Goal: Information Seeking & Learning: Check status

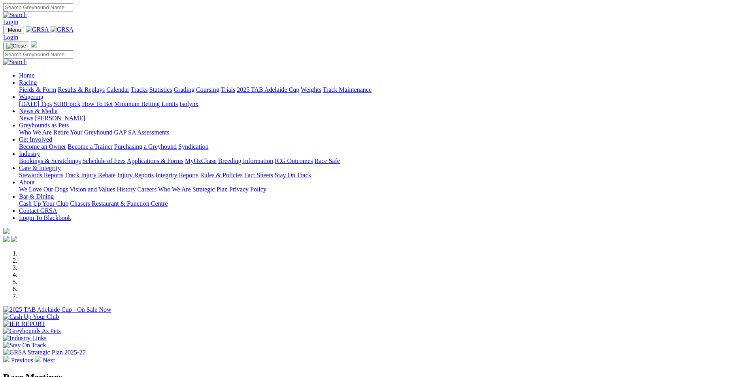
click at [105, 86] on link "Results & Replays" at bounding box center [81, 89] width 47 height 7
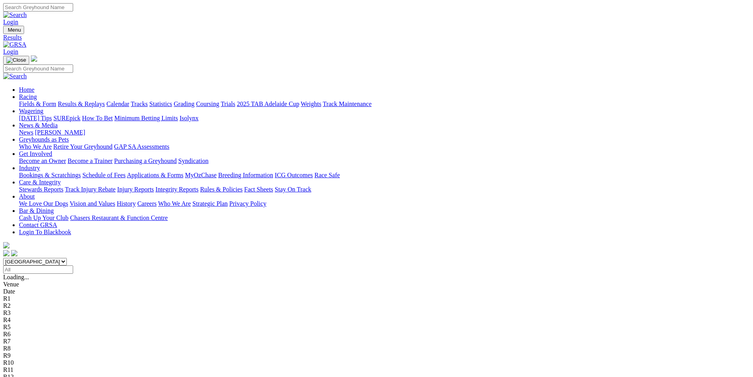
click at [73, 265] on input "Select date" at bounding box center [38, 269] width 70 height 8
type input "Yesterday, 23 Sep 2025"
click at [67, 258] on select "South Australia New South Wales Northern Territory Queensland Tasmania Victoria…" at bounding box center [35, 262] width 64 height 8
select select "QLD"
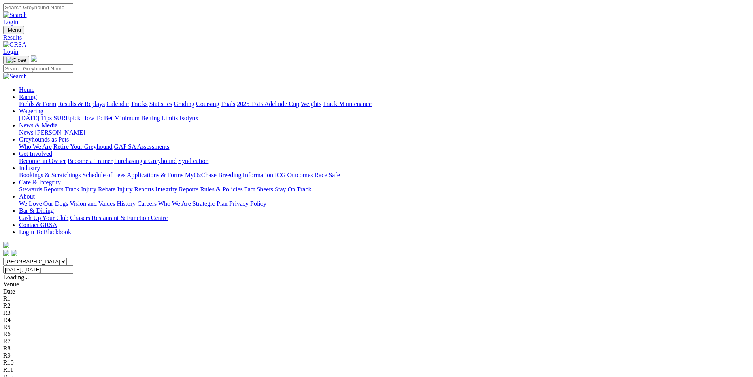
click at [67, 258] on select "South Australia New South Wales Northern Territory Queensland Tasmania Victoria…" at bounding box center [35, 262] width 64 height 8
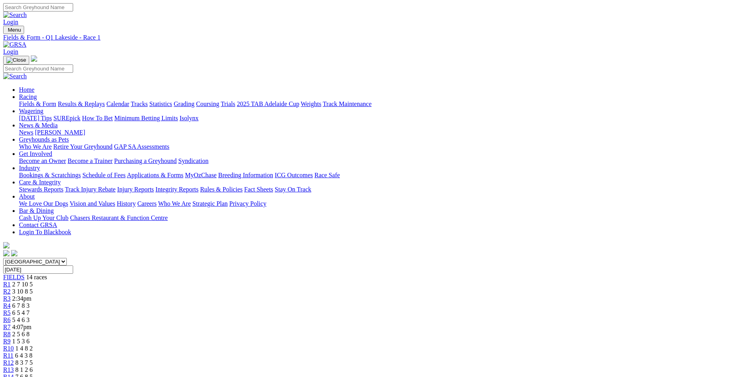
click at [14, 373] on span "R14" at bounding box center [8, 376] width 11 height 7
click at [33, 345] on span "1 4 8 2" at bounding box center [23, 348] width 17 height 7
click at [11, 323] on link "R7" at bounding box center [7, 326] width 8 height 7
click at [11, 295] on span "R3" at bounding box center [7, 298] width 8 height 7
click at [105, 100] on link "Results & Replays" at bounding box center [81, 103] width 47 height 7
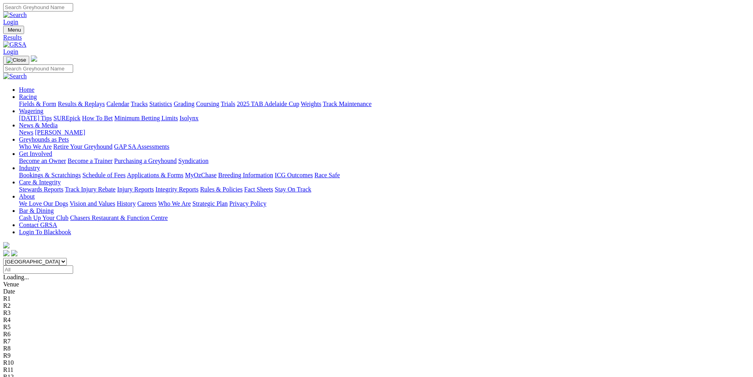
select select "QLD"
click at [73, 265] on input "Select date" at bounding box center [38, 269] width 70 height 8
type input "Yesterday, 23 Sep 2025"
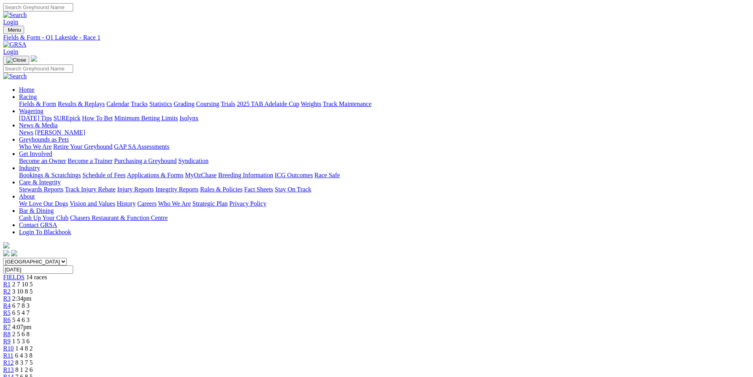
click at [11, 295] on span "R3" at bounding box center [7, 298] width 8 height 7
click at [105, 100] on link "Results & Replays" at bounding box center [81, 103] width 47 height 7
